Goal: Transaction & Acquisition: Obtain resource

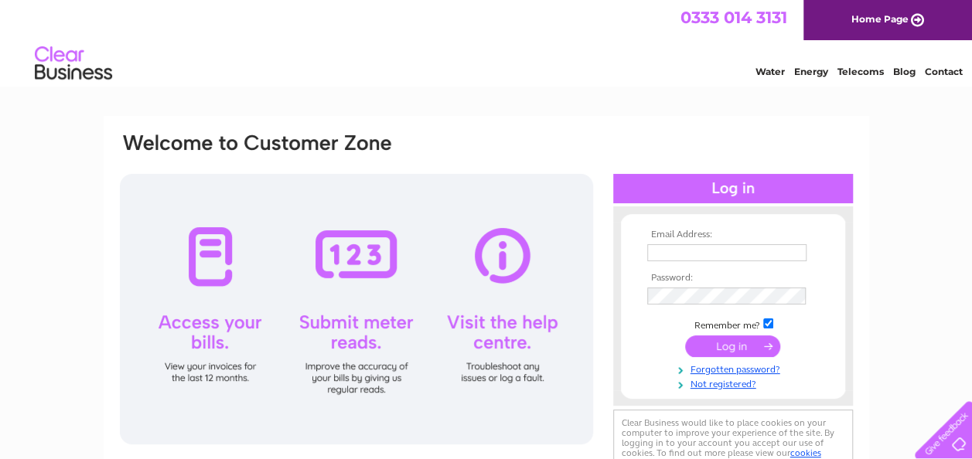
type input "Ritepriceltd@hotmail.com"
click at [710, 192] on div at bounding box center [733, 188] width 240 height 29
click at [719, 344] on input "submit" at bounding box center [732, 346] width 95 height 22
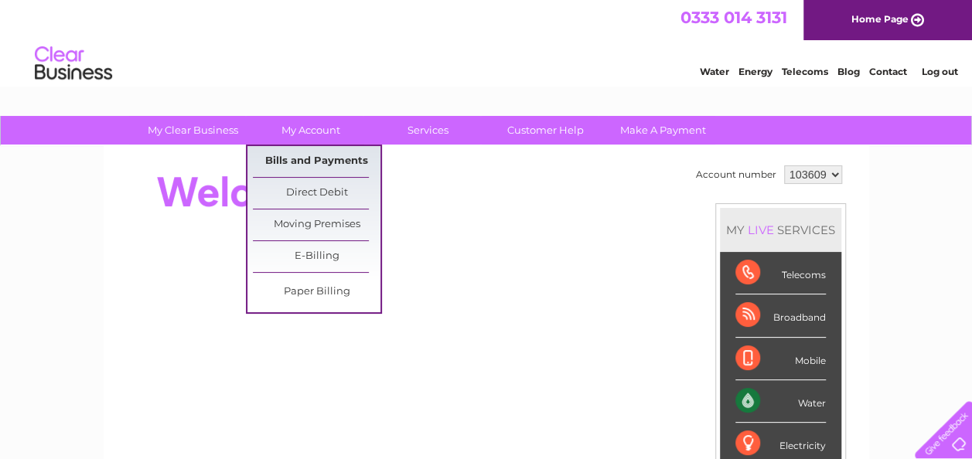
click at [332, 150] on link "Bills and Payments" at bounding box center [317, 161] width 128 height 31
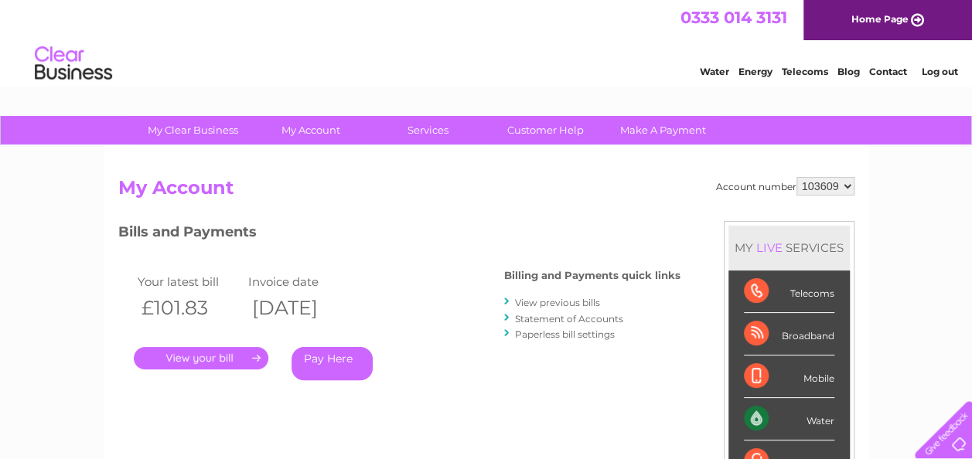
click at [213, 357] on link "." at bounding box center [201, 358] width 134 height 22
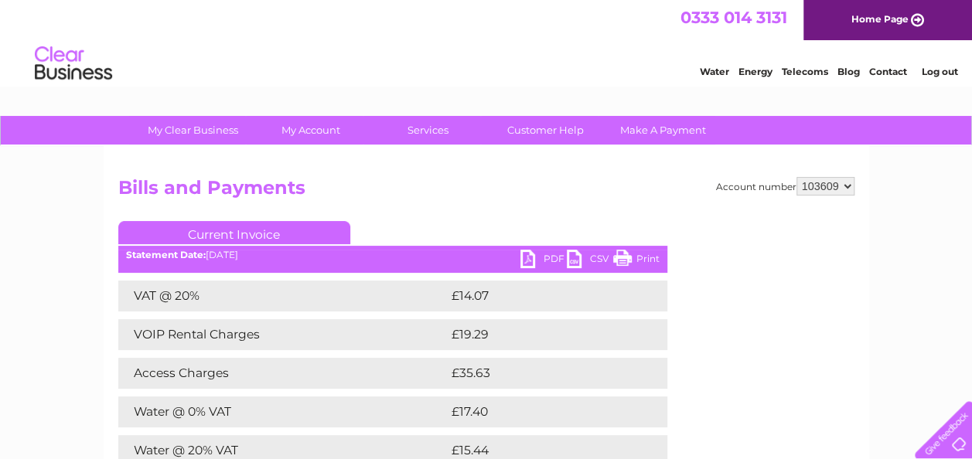
click at [561, 257] on link "PDF" at bounding box center [543, 261] width 46 height 22
